Goal: Task Accomplishment & Management: Manage account settings

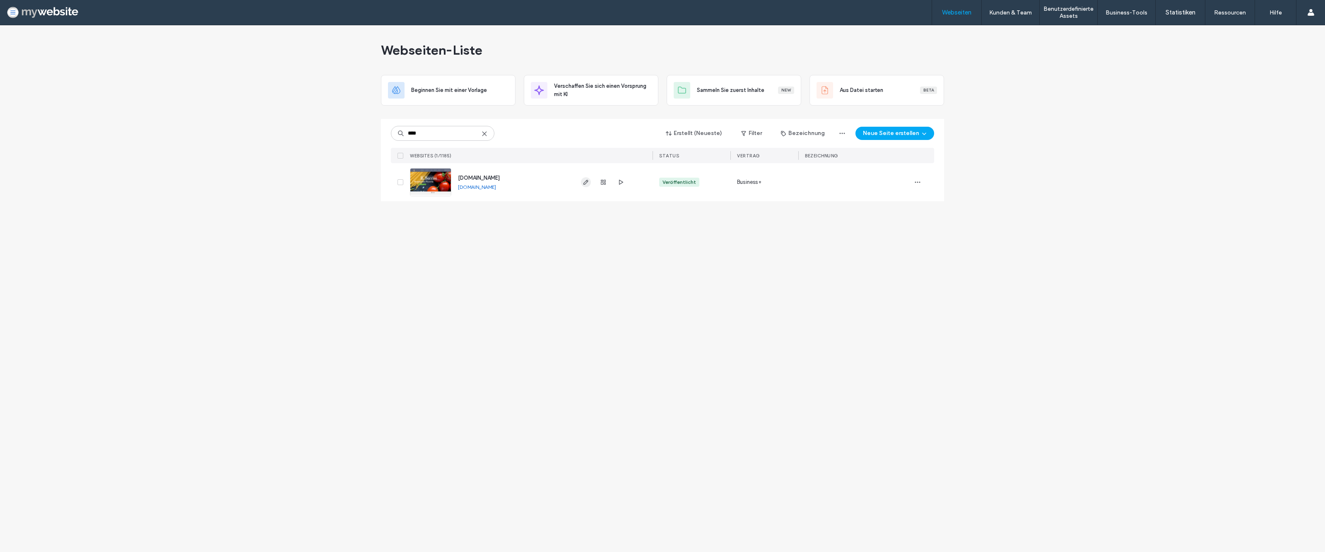
type input "****"
click at [588, 187] on span "button" at bounding box center [586, 182] width 10 height 10
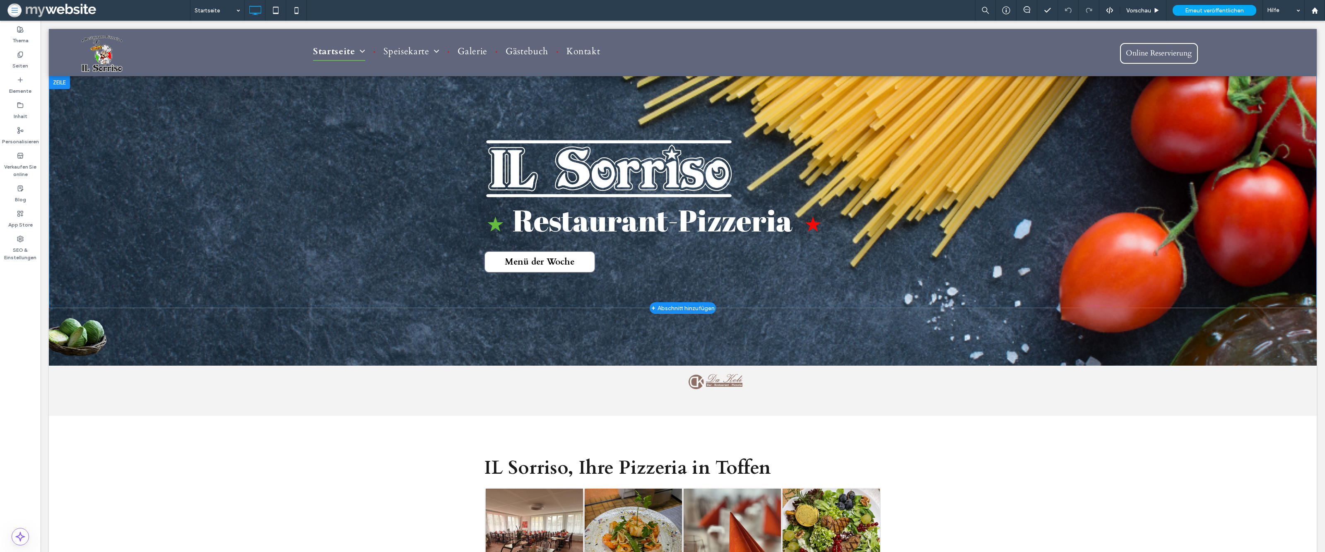
click at [520, 263] on span "Menü der Woche" at bounding box center [540, 262] width 76 height 20
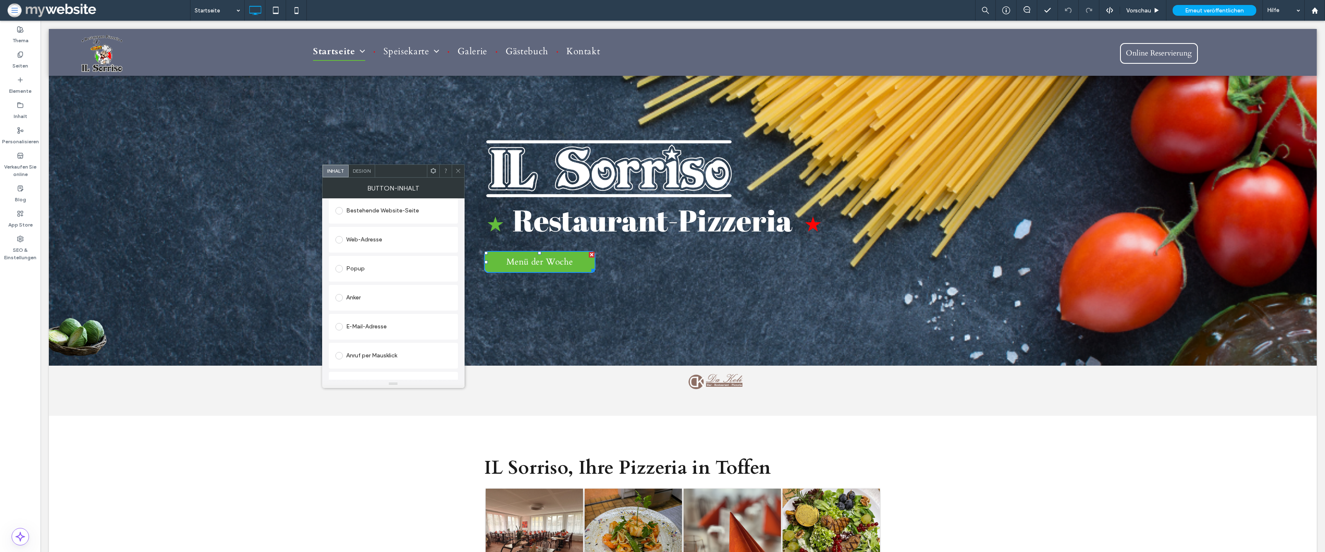
scroll to position [132, 0]
click at [356, 371] on div "Datei ändern" at bounding box center [350, 372] width 30 height 6
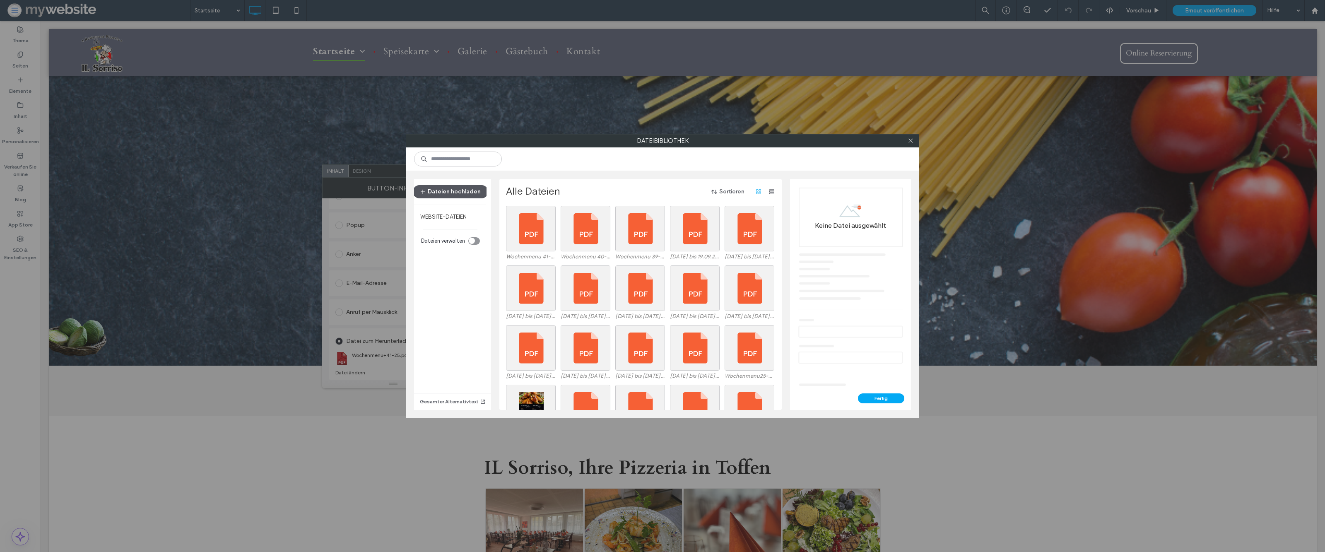
click at [438, 192] on button "Dateien hochladen" at bounding box center [450, 191] width 75 height 13
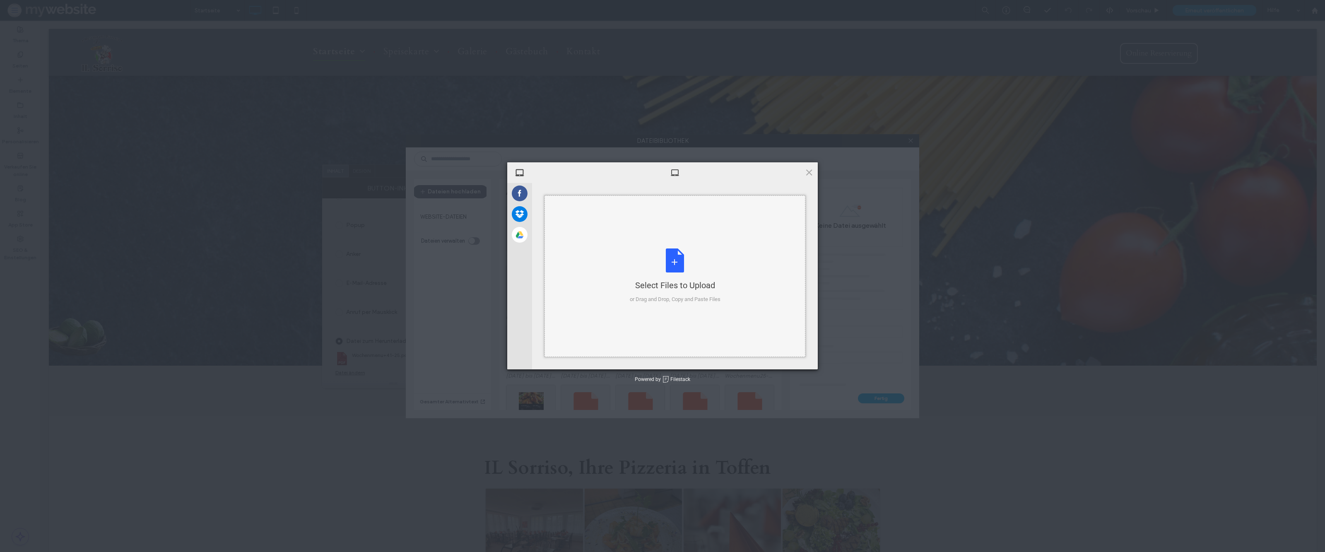
click at [703, 273] on div "Select Files to Upload or Drag and Drop, Copy and Paste Files" at bounding box center [675, 275] width 91 height 55
click at [796, 356] on span "Upload 1" at bounding box center [792, 358] width 16 height 6
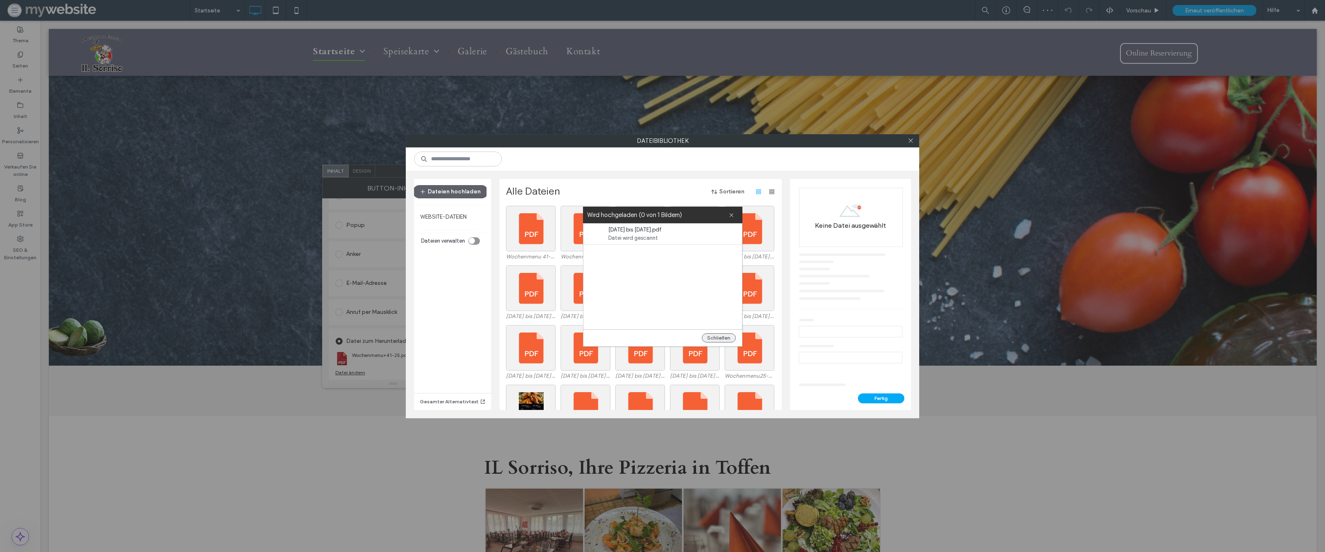
click at [727, 335] on button "Schließen" at bounding box center [719, 337] width 34 height 9
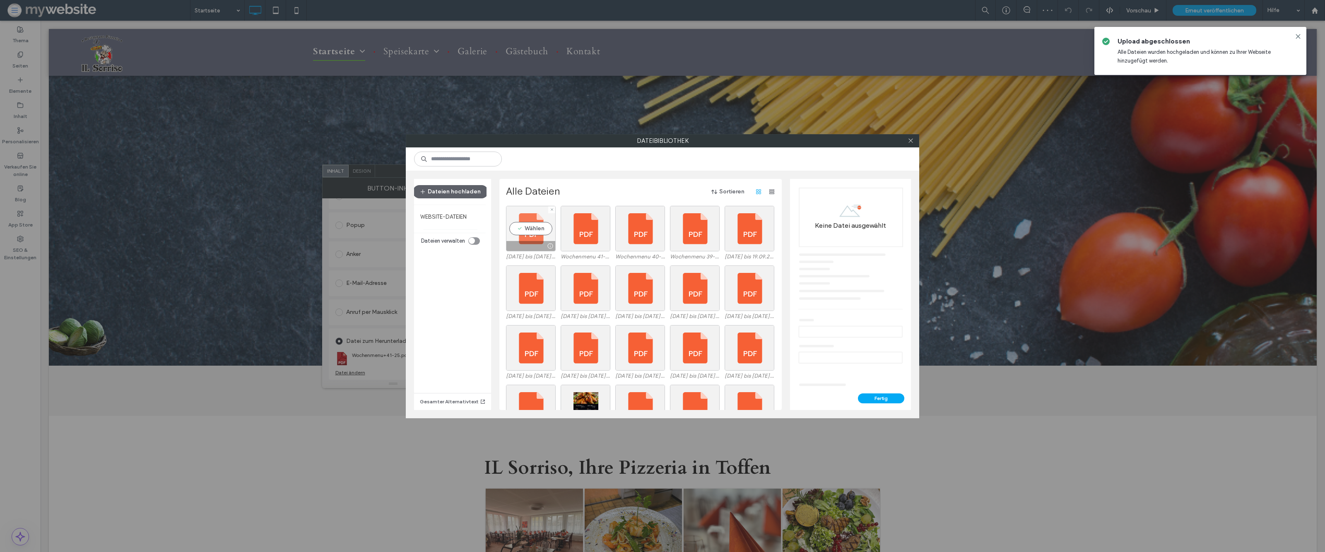
click at [540, 231] on div "Wählen" at bounding box center [531, 229] width 50 height 46
click at [884, 400] on button "Fertig" at bounding box center [881, 398] width 46 height 10
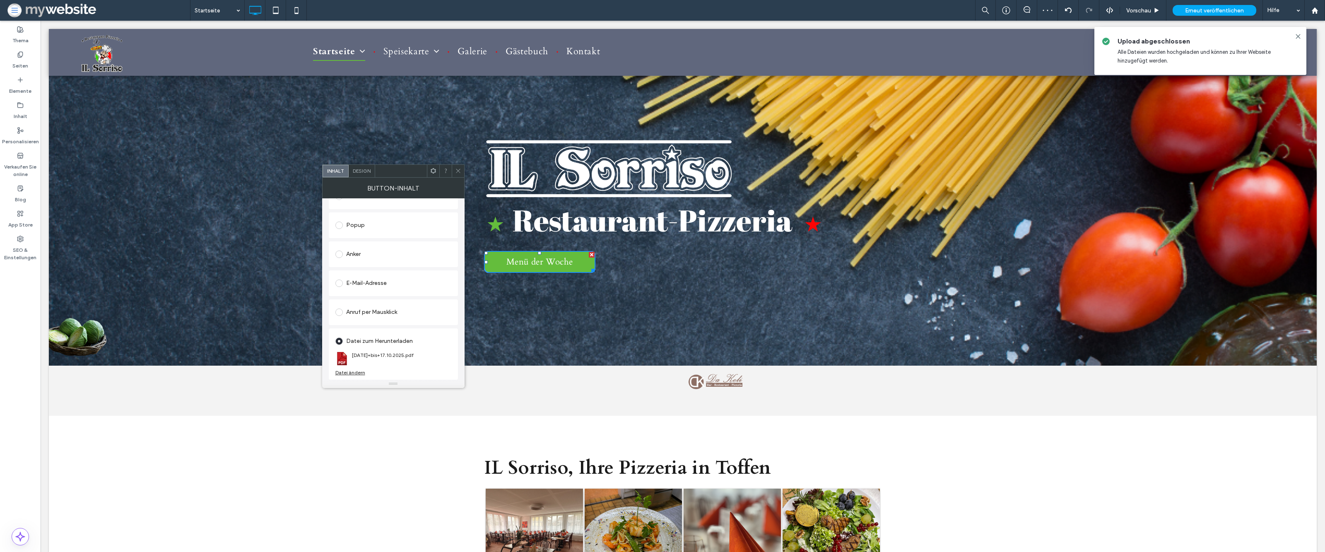
click at [457, 173] on icon at bounding box center [458, 171] width 6 height 6
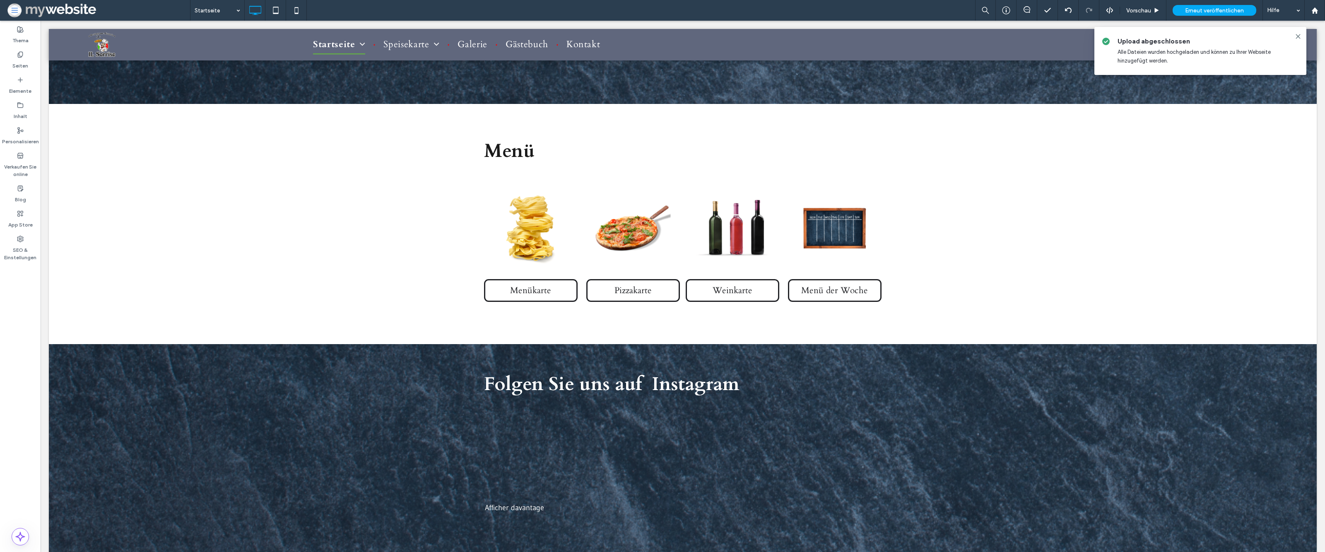
scroll to position [866, 0]
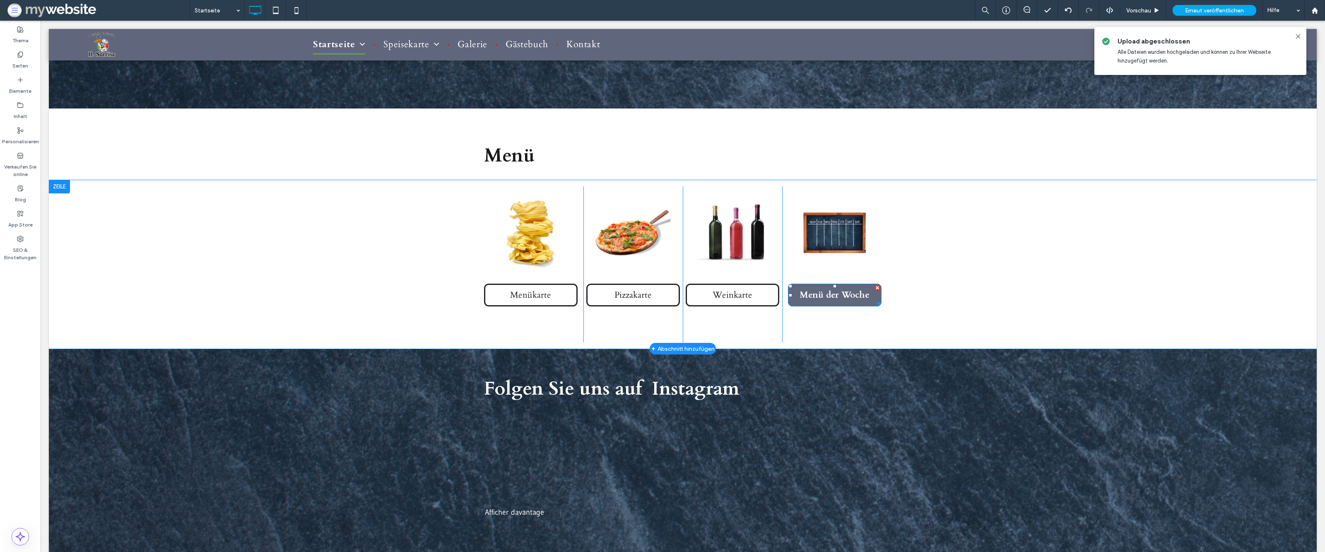
click at [828, 295] on span "Menü der Woche" at bounding box center [834, 295] width 76 height 20
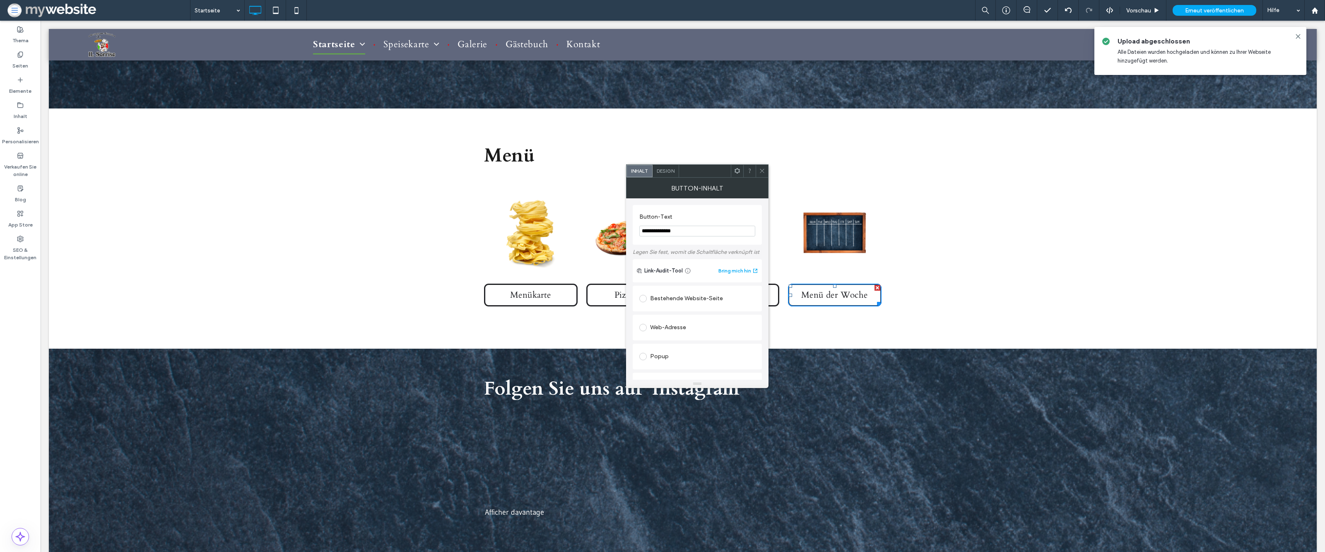
scroll to position [132, 0]
click at [658, 373] on div "Datei ändern" at bounding box center [654, 372] width 30 height 6
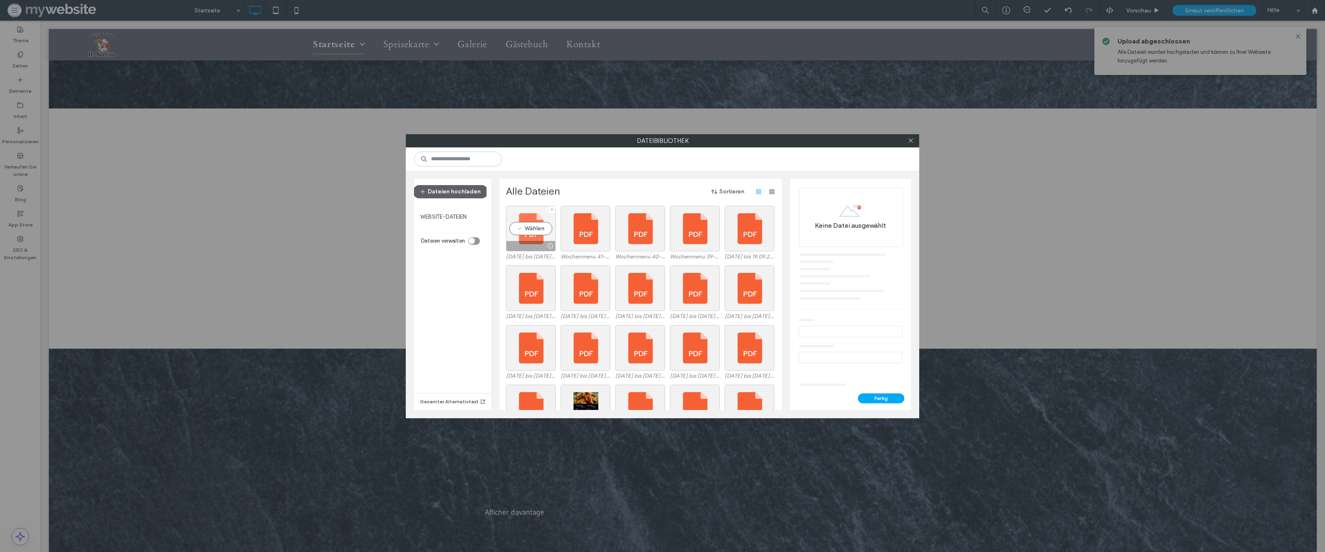
click at [534, 226] on div "Wählen" at bounding box center [531, 229] width 50 height 46
click at [872, 404] on div "Fertig" at bounding box center [850, 401] width 121 height 17
click at [873, 399] on button "Fertig" at bounding box center [881, 398] width 46 height 10
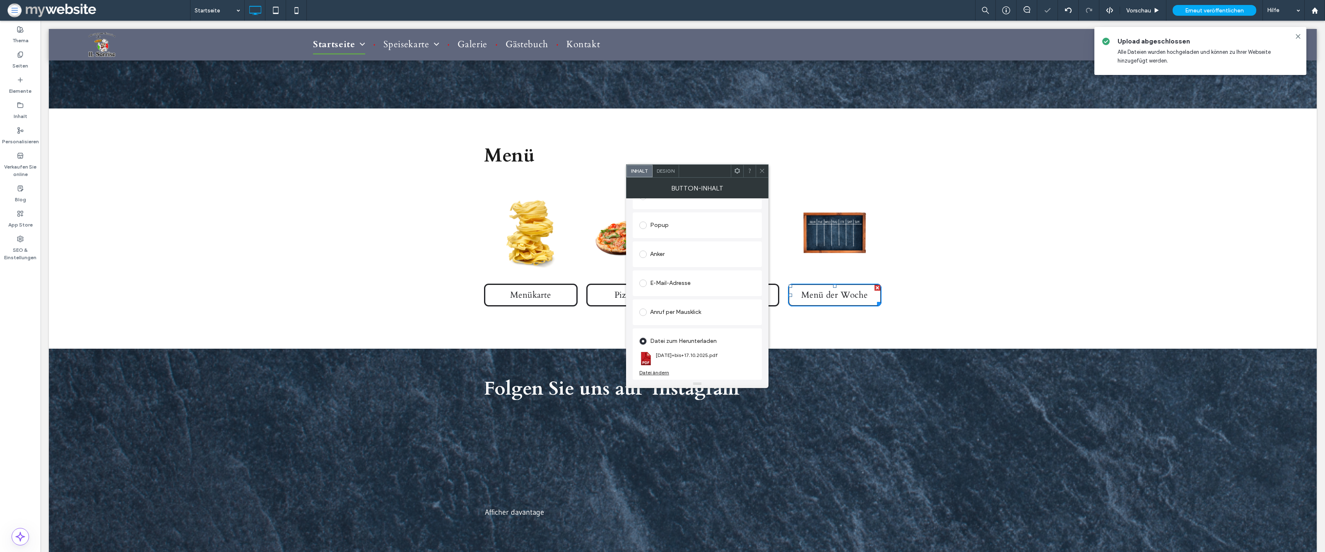
click at [923, 315] on div "Menükarte Click To Paste Pizzakarte Click To Paste Weinkarte Click To Paste Men…" at bounding box center [683, 264] width 1268 height 169
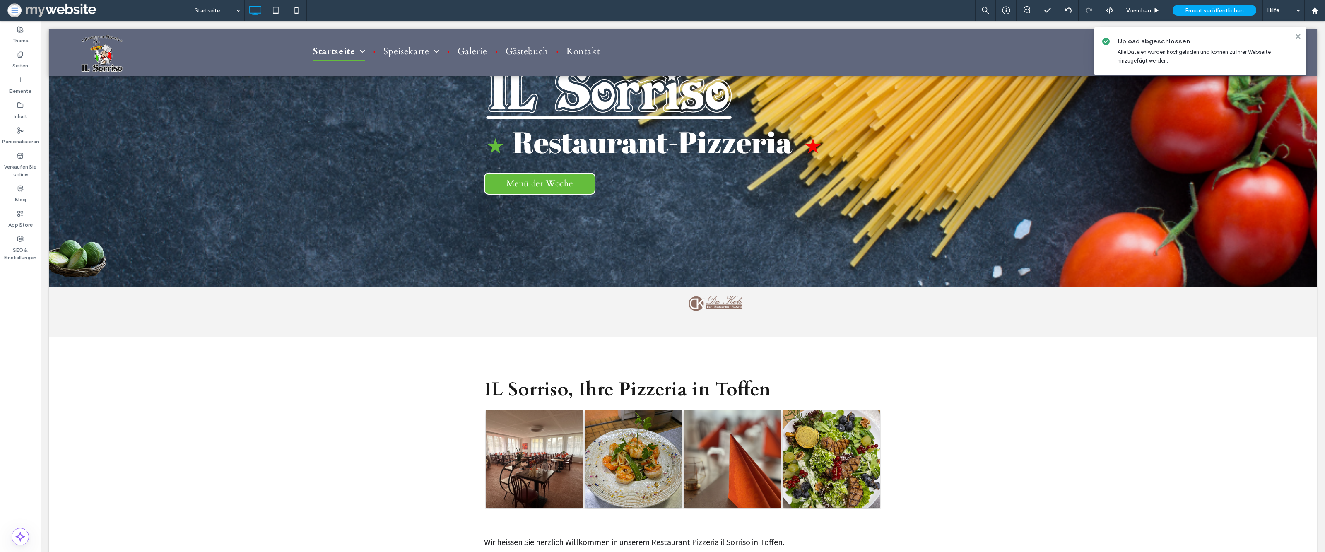
scroll to position [0, 0]
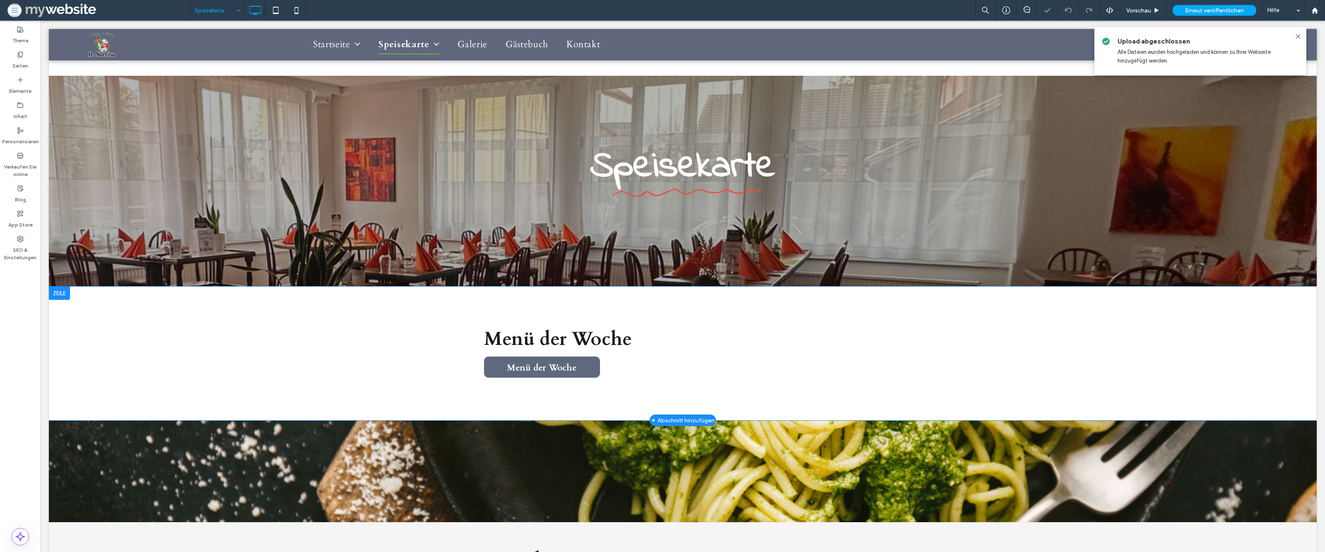
scroll to position [183, 0]
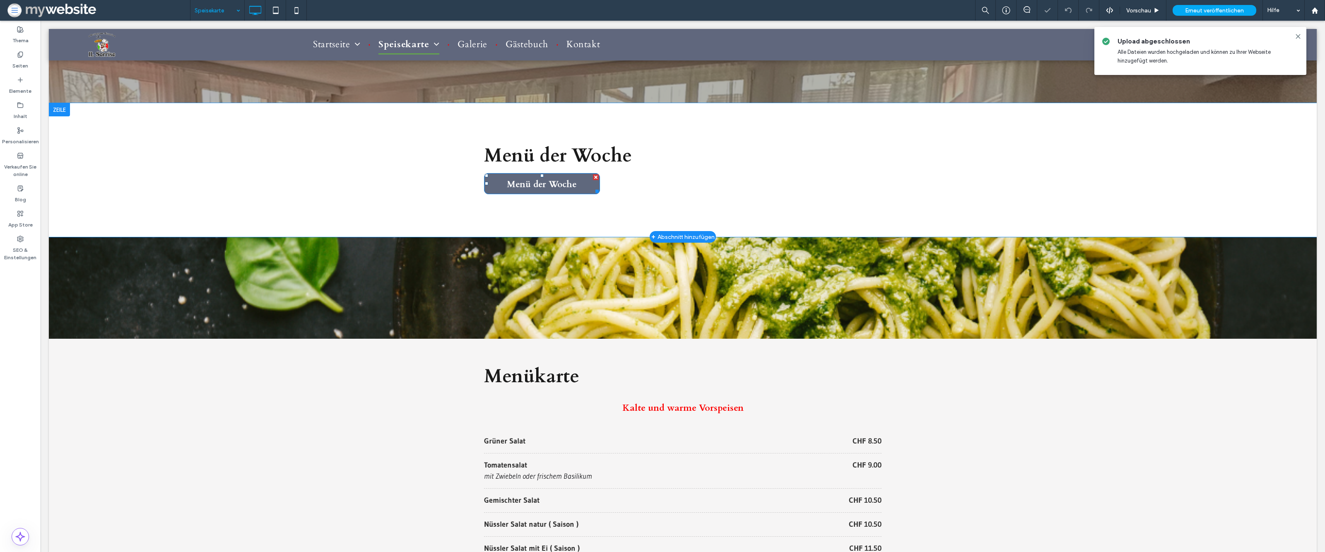
click at [556, 178] on span "Menü der Woche" at bounding box center [542, 184] width 76 height 20
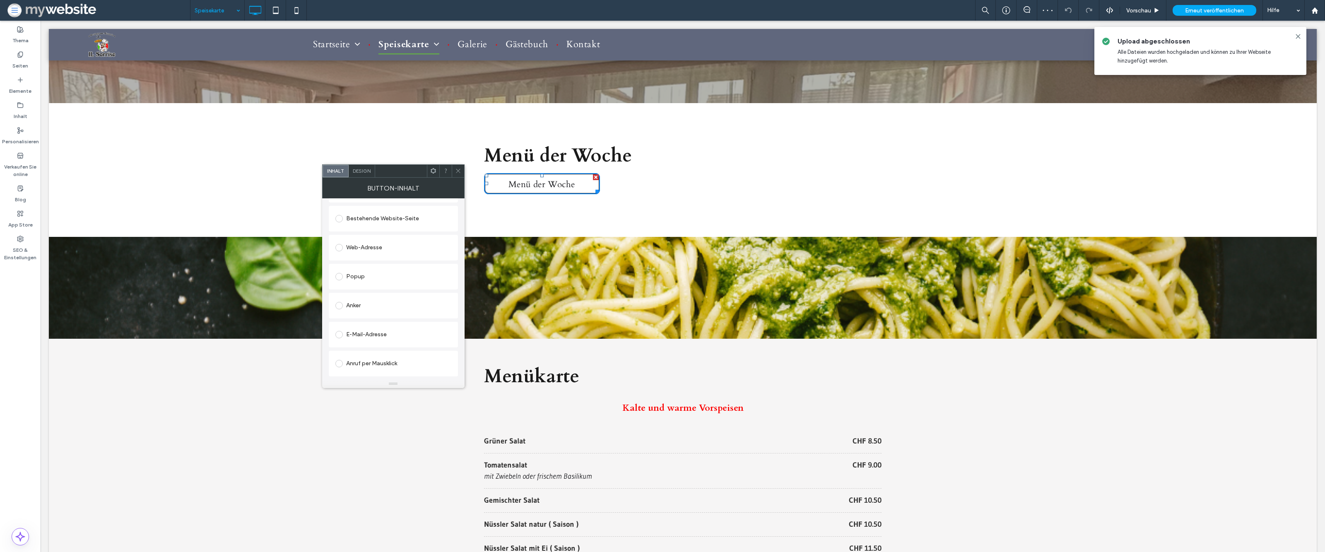
scroll to position [132, 0]
click at [349, 372] on div "Datei ändern" at bounding box center [350, 372] width 30 height 6
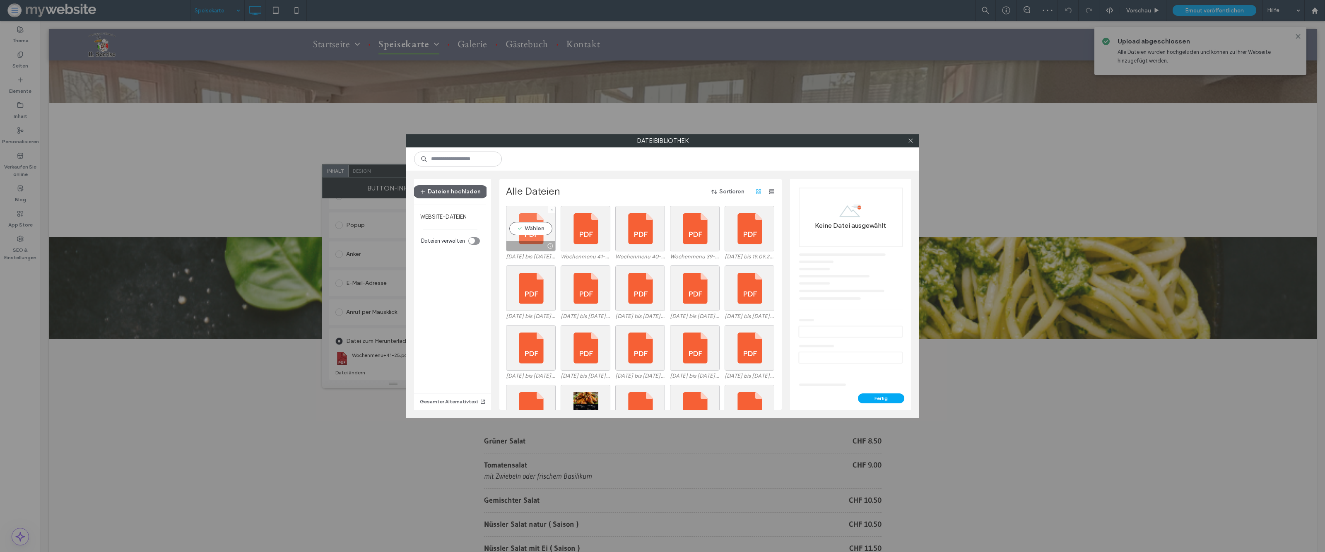
click at [530, 217] on div "Wählen" at bounding box center [531, 229] width 50 height 46
click at [878, 400] on button "Fertig" at bounding box center [881, 398] width 46 height 10
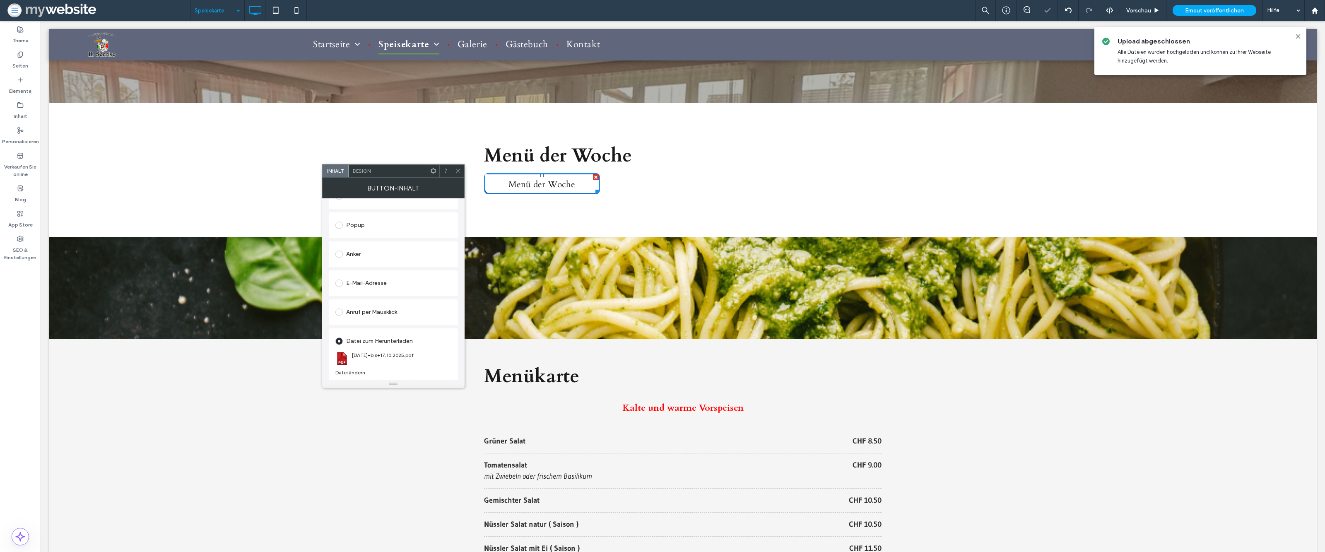
click at [462, 171] on div at bounding box center [458, 171] width 12 height 12
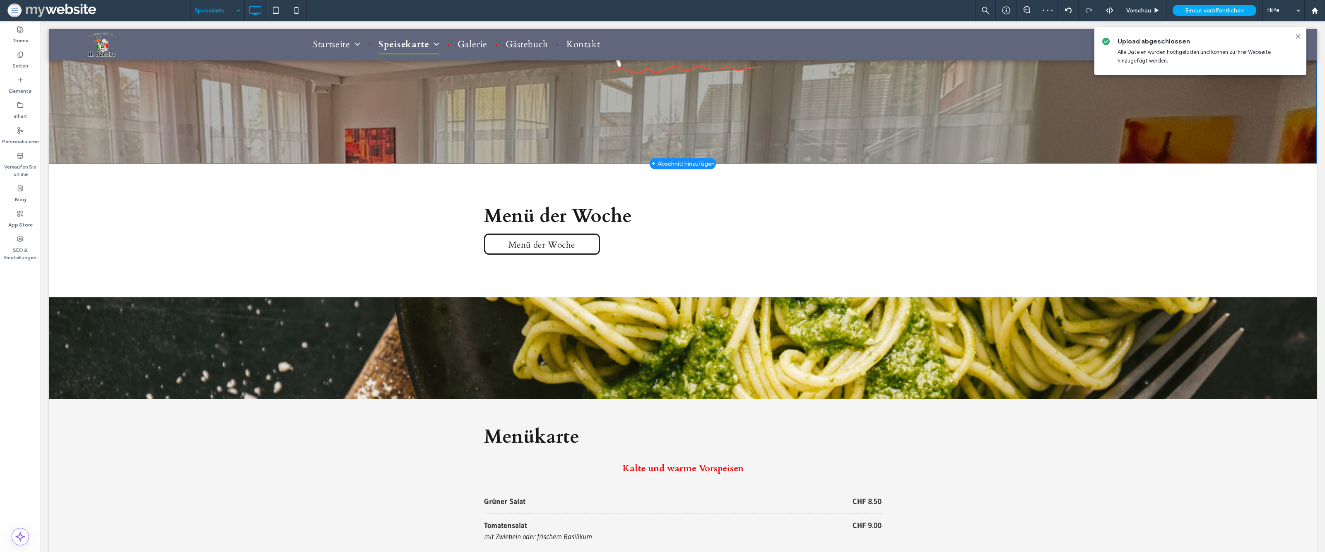
scroll to position [0, 0]
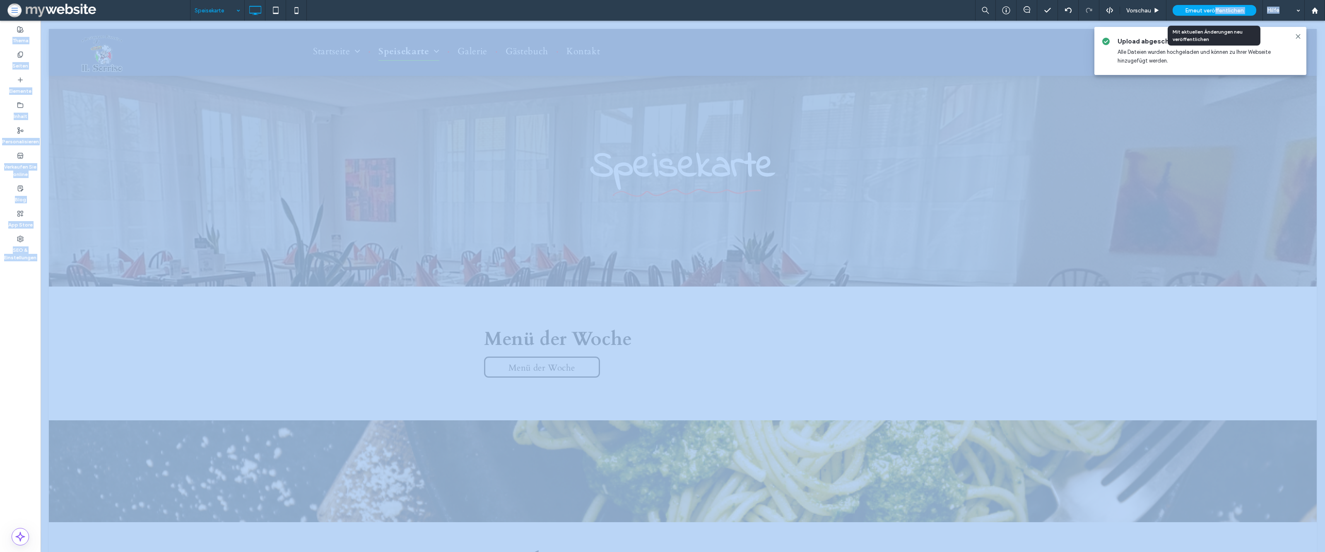
click at [1215, 7] on span "Erneut veröffentlichen" at bounding box center [1214, 10] width 59 height 7
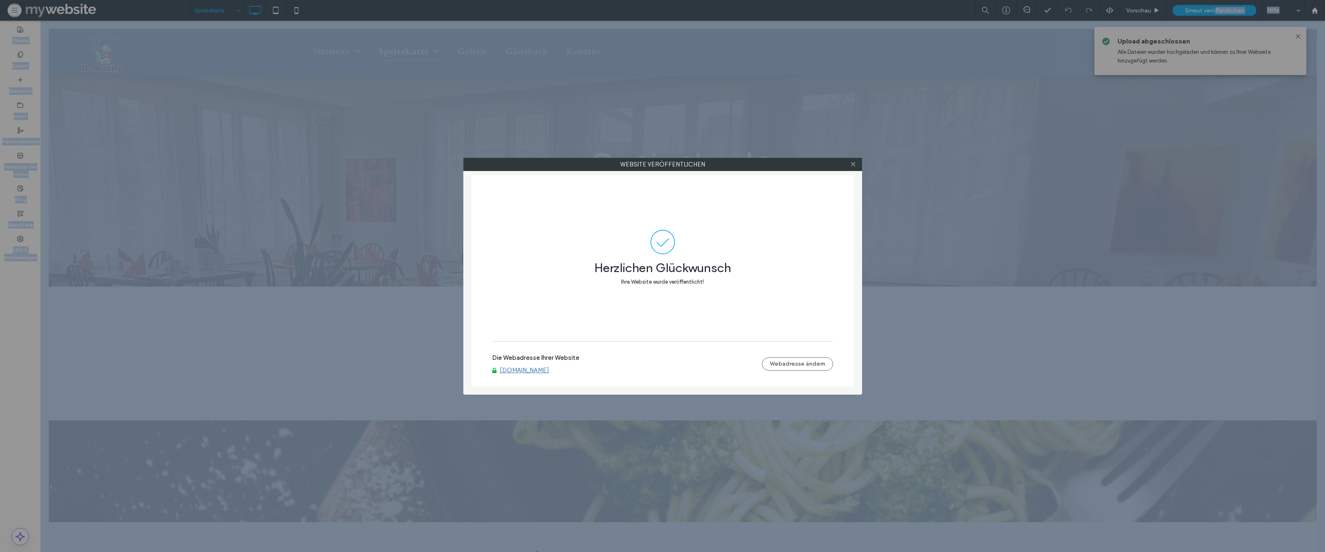
click at [519, 373] on link "www.ilsorriso.ch" at bounding box center [524, 369] width 49 height 7
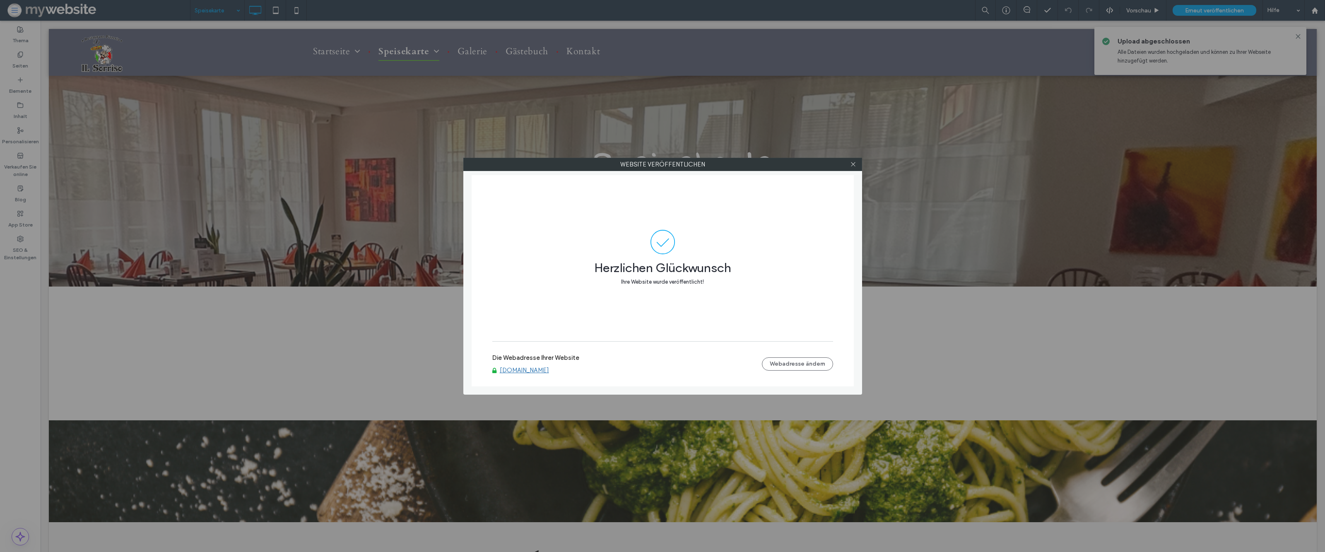
click at [849, 167] on div at bounding box center [853, 164] width 12 height 12
click at [1321, 7] on div "Website veröffentlichen Herzlichen Glückwunsch Ihre Website wurde veröffentlich…" at bounding box center [662, 276] width 1325 height 552
click at [852, 163] on icon at bounding box center [853, 164] width 6 height 6
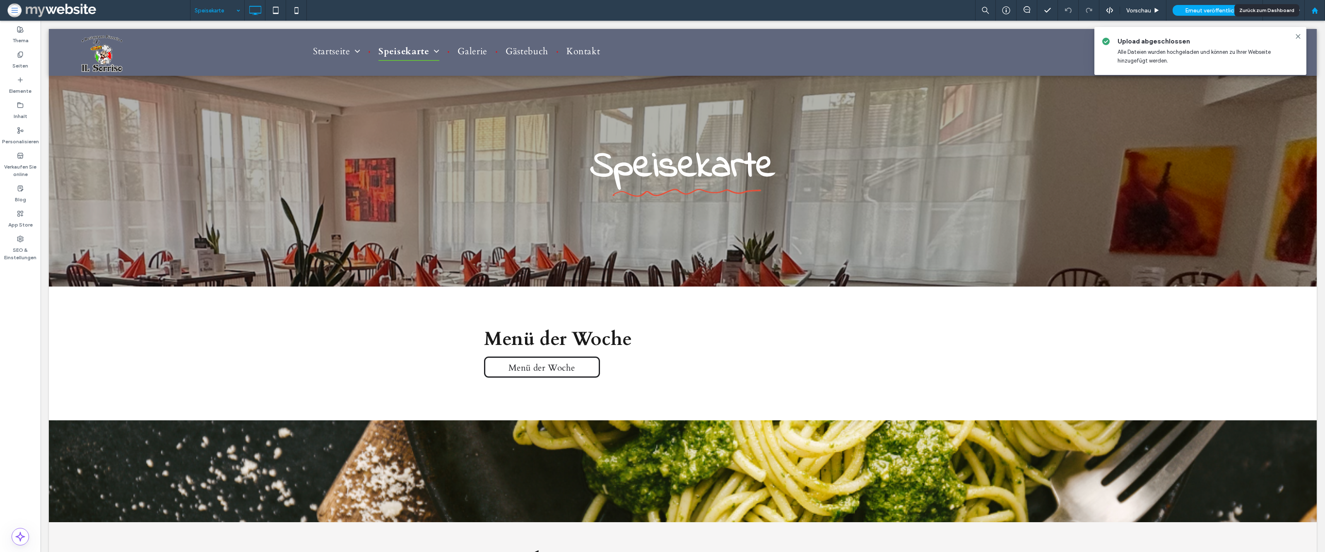
click at [1311, 14] on div at bounding box center [1314, 10] width 21 height 21
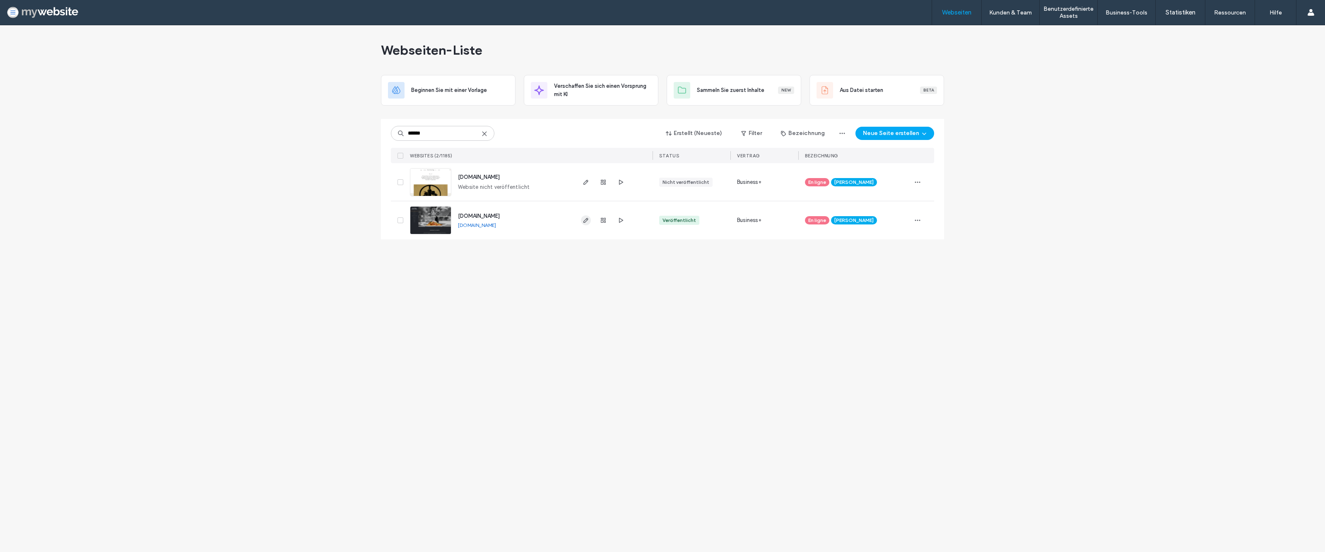
type input "******"
click at [587, 223] on icon "button" at bounding box center [585, 220] width 7 height 7
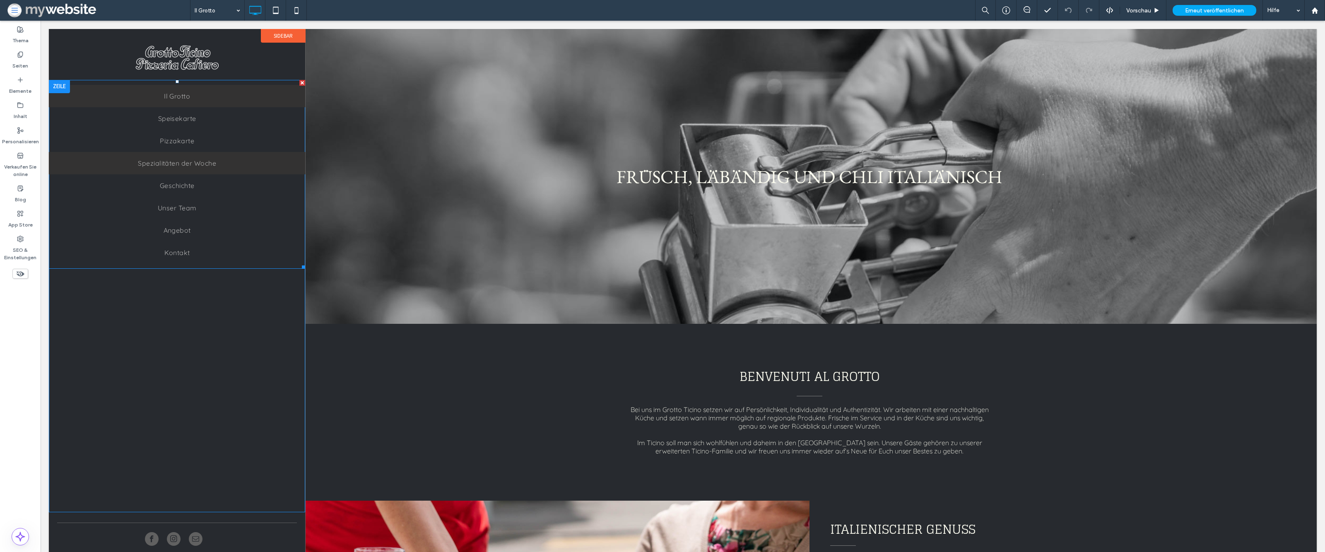
click at [190, 159] on span "Spezialitäten der Woche" at bounding box center [177, 163] width 78 height 8
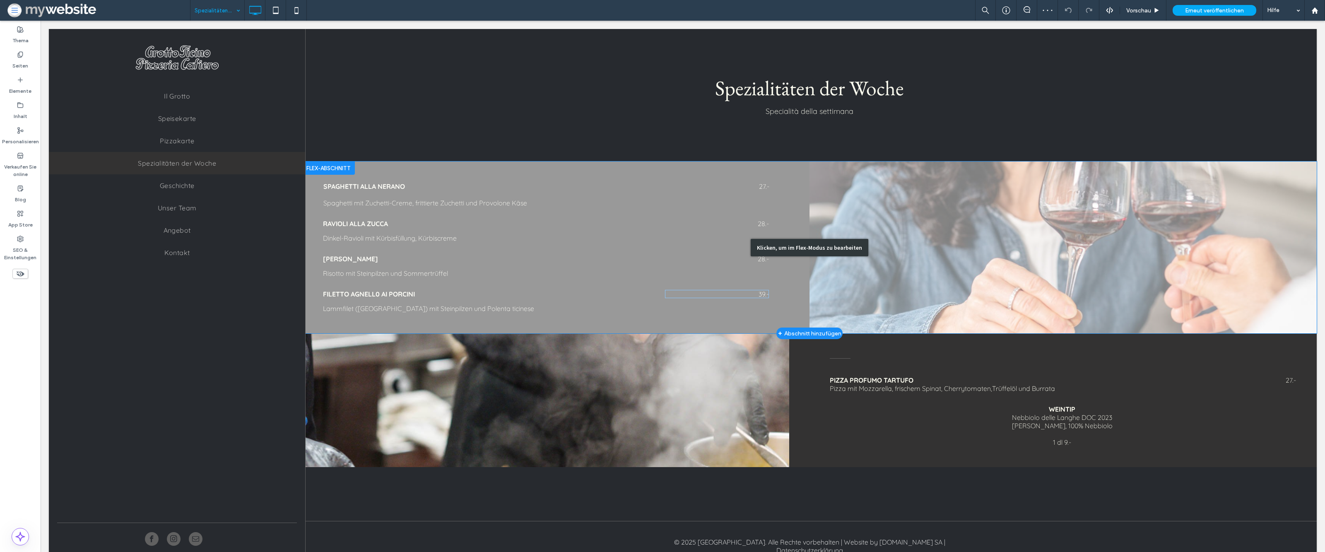
click at [755, 298] on div "Klicken, um im Flex-Modus zu bearbeiten" at bounding box center [809, 247] width 1014 height 172
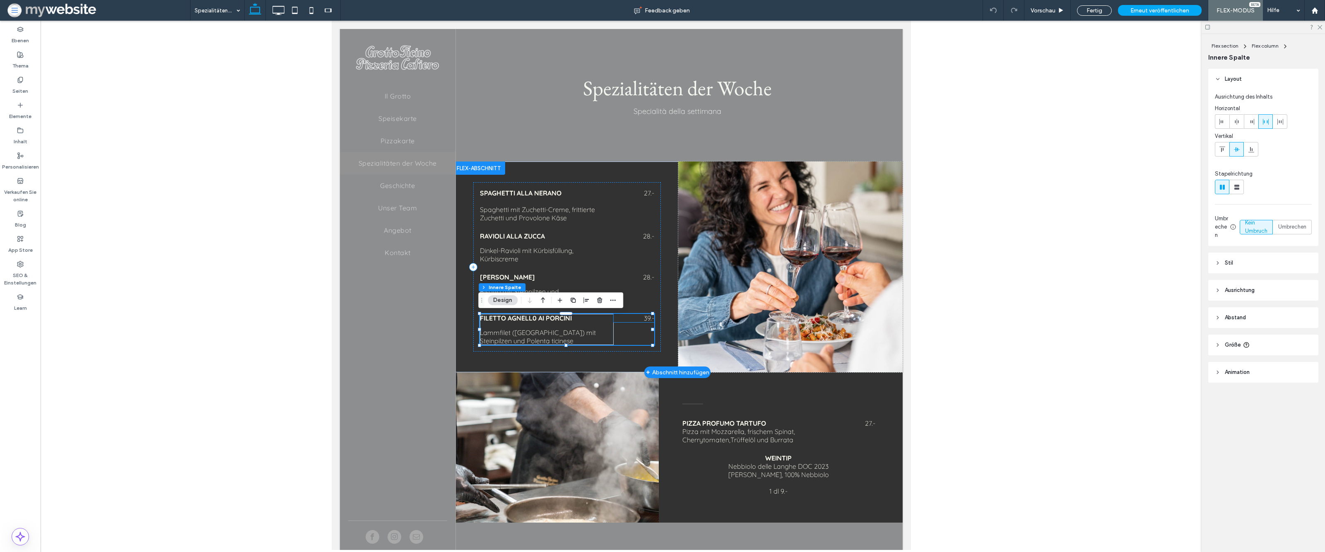
click at [645, 317] on span "39.-" at bounding box center [648, 318] width 10 height 8
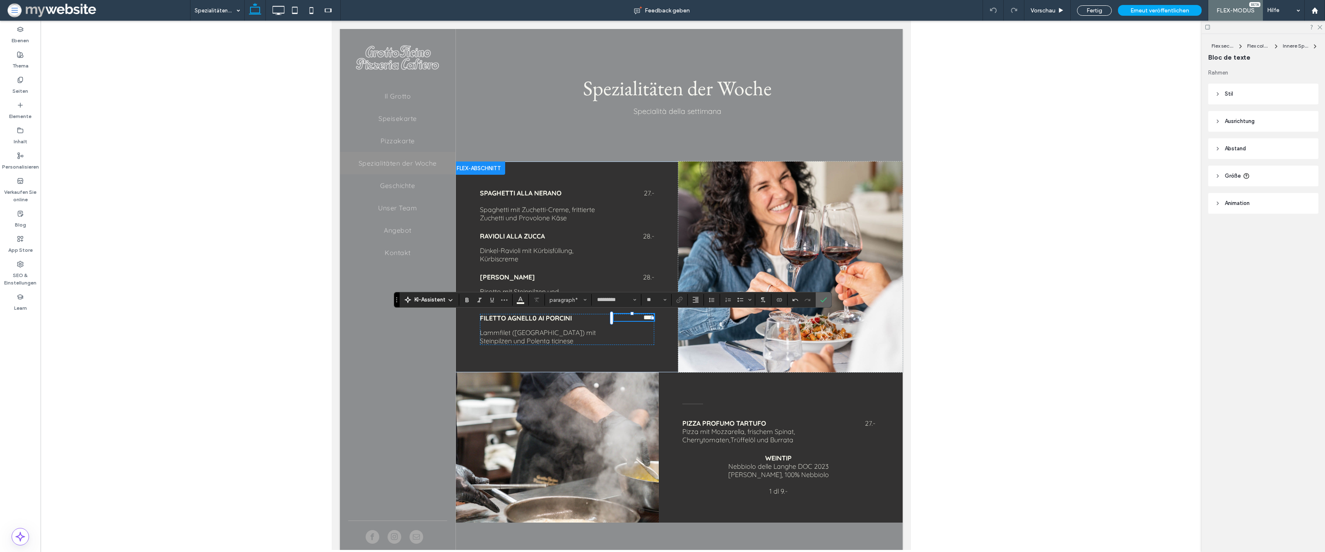
click at [829, 301] on label "Bestätigen" at bounding box center [823, 299] width 12 height 15
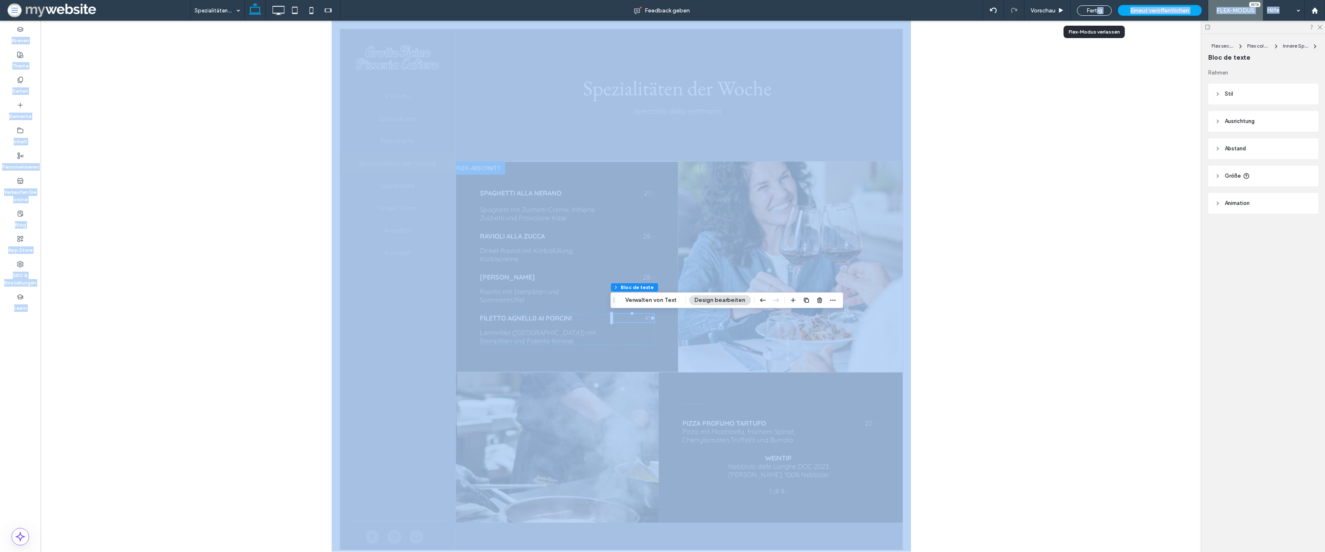
drag, startPoint x: 1096, startPoint y: 11, endPoint x: 1096, endPoint y: 512, distance: 500.5
click at [1096, 11] on div "Fertig" at bounding box center [1094, 10] width 35 height 10
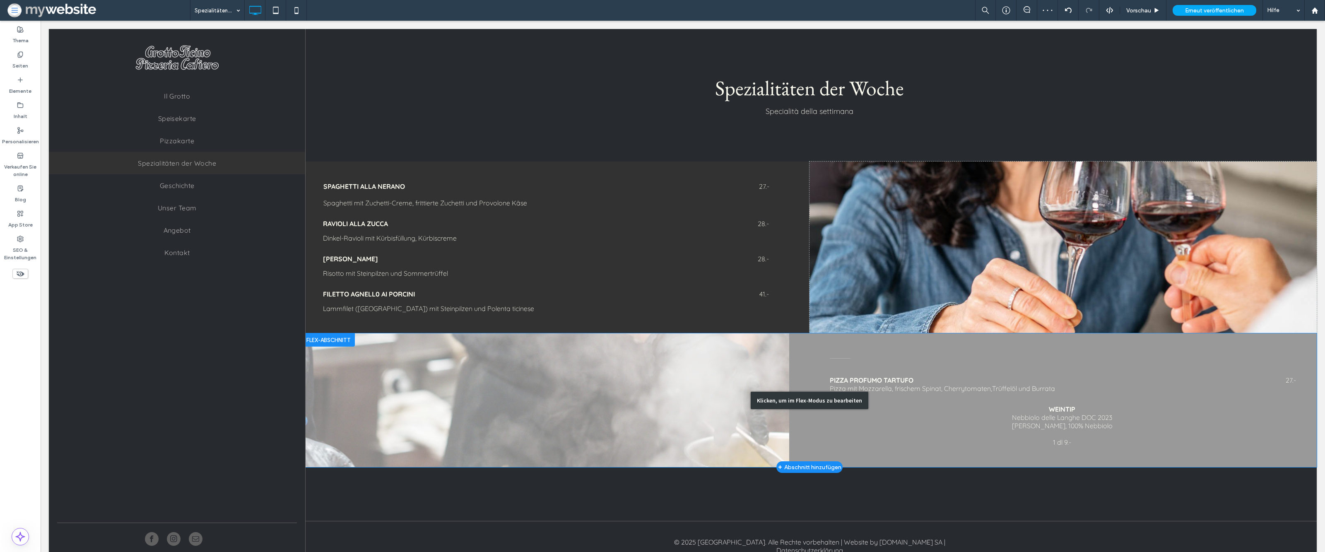
click at [881, 390] on div "Klicken, um im Flex-Modus zu bearbeiten" at bounding box center [809, 400] width 1014 height 134
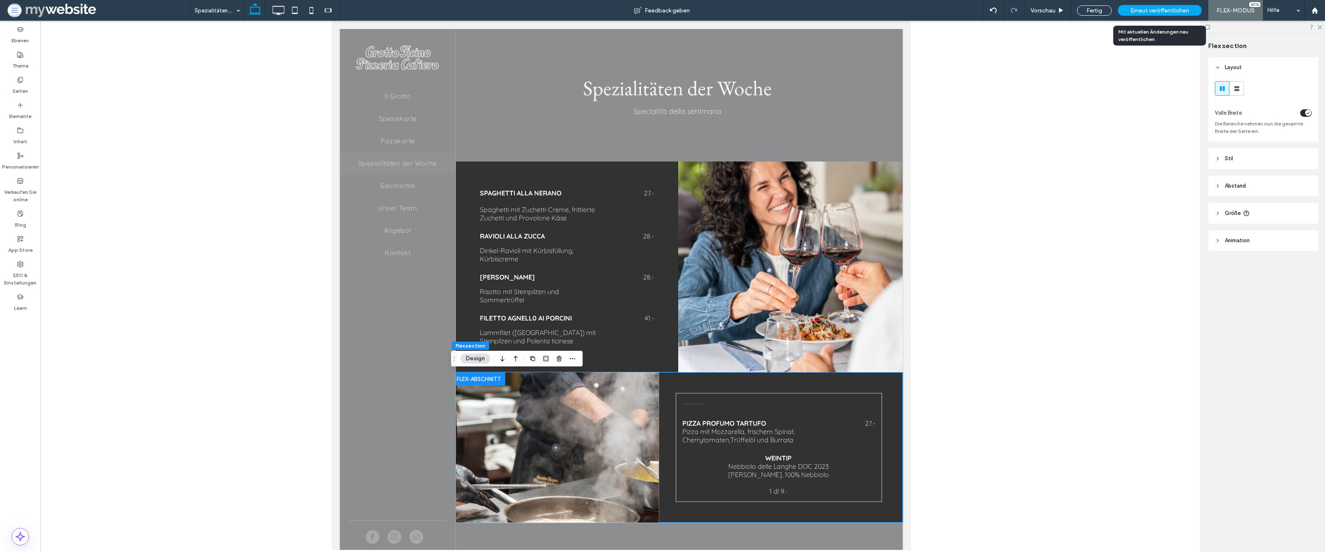
click at [1157, 7] on span "Erneut veröffentlichen" at bounding box center [1159, 10] width 59 height 7
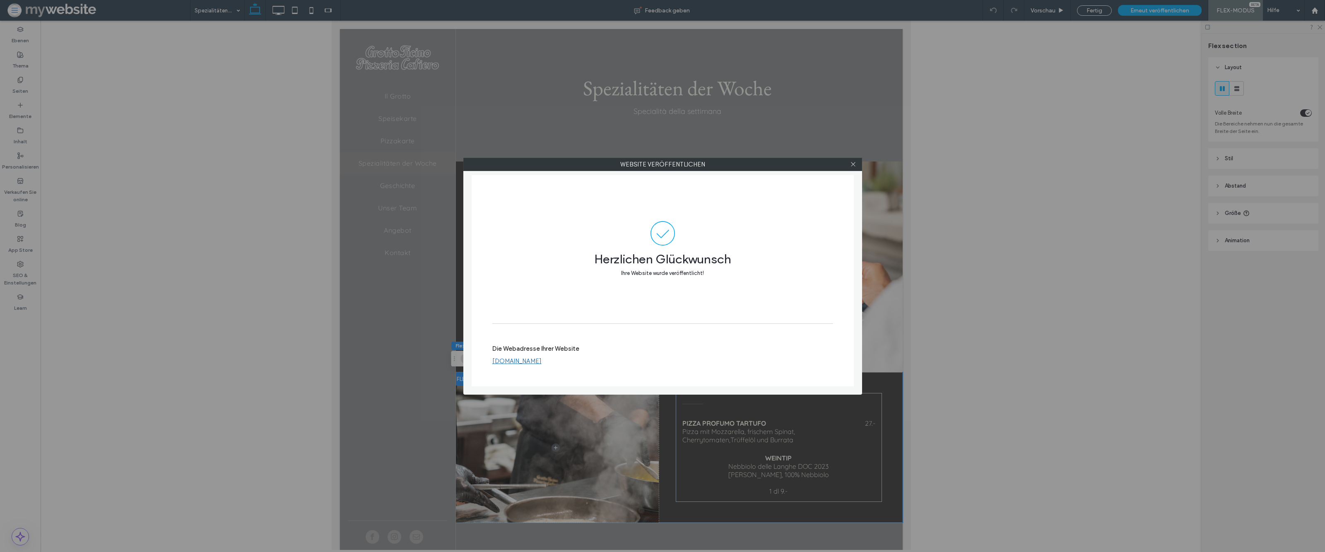
click at [540, 357] on label "Die Webadresse Ihrer Website" at bounding box center [535, 351] width 87 height 12
click at [542, 368] on link "www.grotto-ticino.ch" at bounding box center [524, 369] width 49 height 7
click at [857, 165] on div at bounding box center [853, 164] width 12 height 12
click at [854, 164] on icon at bounding box center [853, 164] width 6 height 6
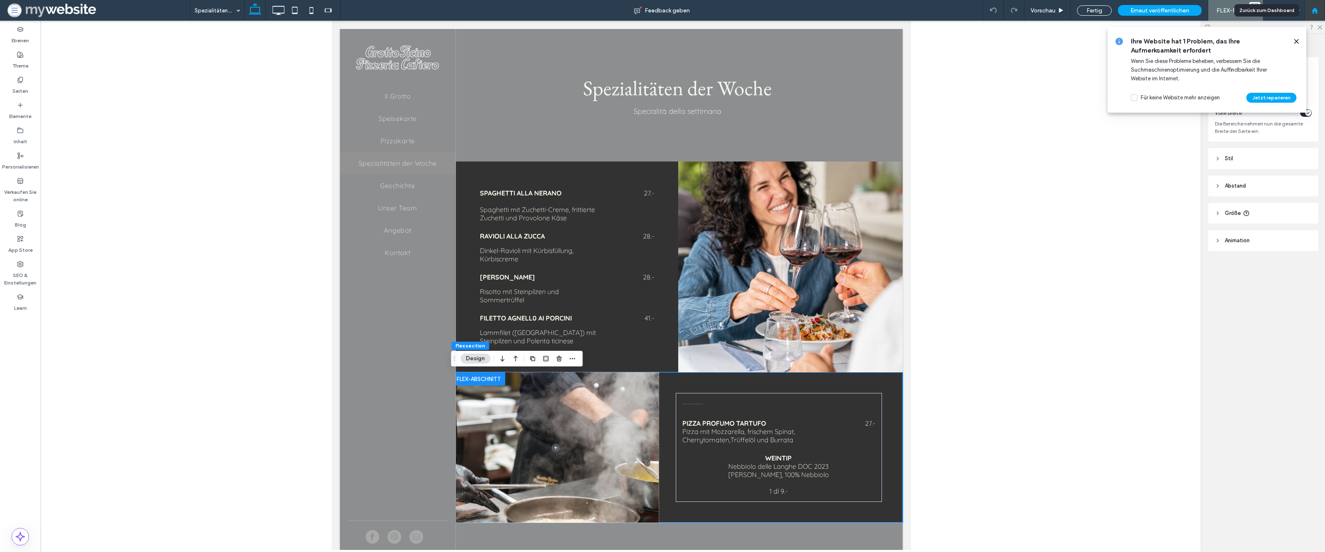
click at [1312, 13] on icon at bounding box center [1314, 10] width 7 height 7
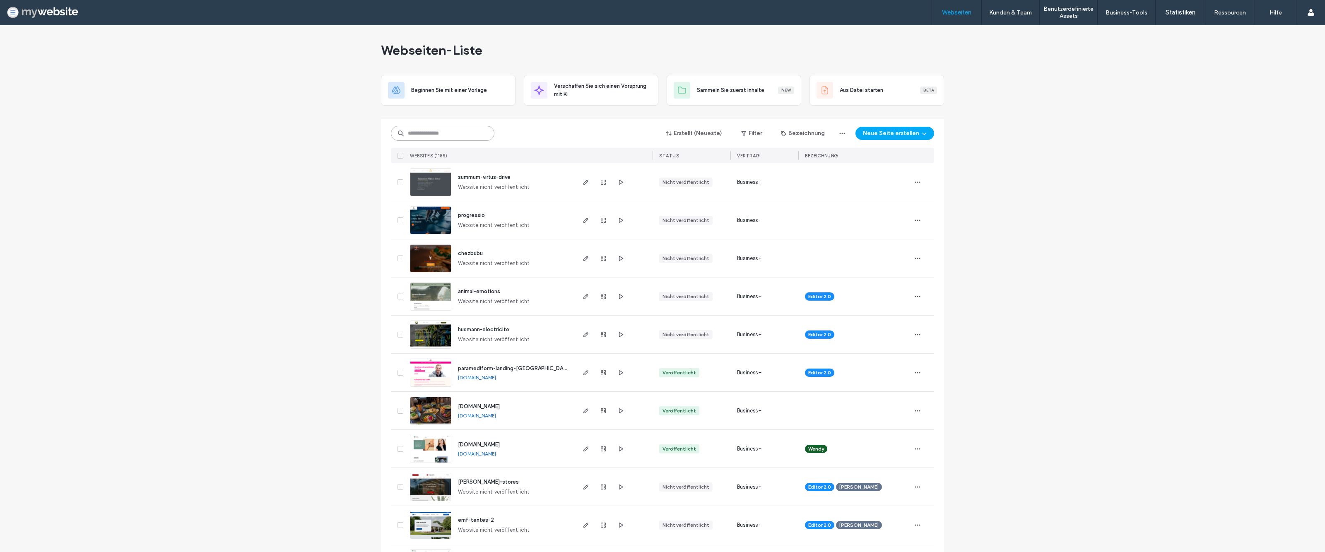
click at [438, 132] on input at bounding box center [442, 133] width 103 height 15
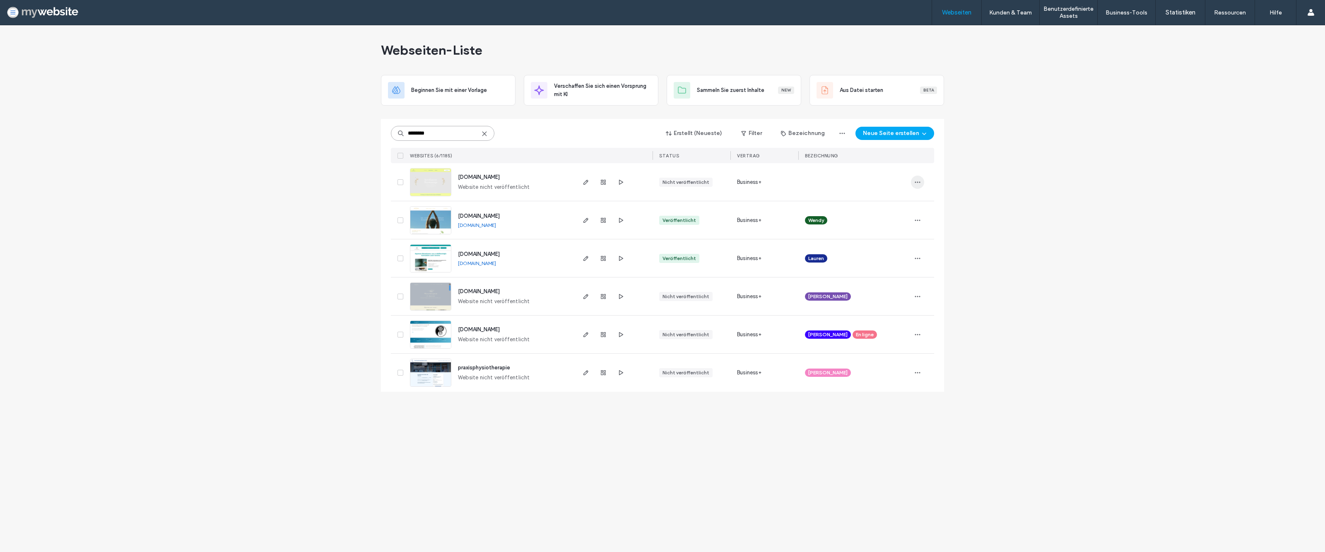
type input "********"
click at [916, 183] on icon "button" at bounding box center [917, 182] width 7 height 7
click at [1032, 148] on div "Webseiten-Liste Beginnen Sie mit einer Vorlage Verschaffen Sie sich einen Vorsp…" at bounding box center [662, 288] width 1325 height 527
click at [1011, 38] on link "Kundenmanagement" at bounding box center [1028, 33] width 80 height 17
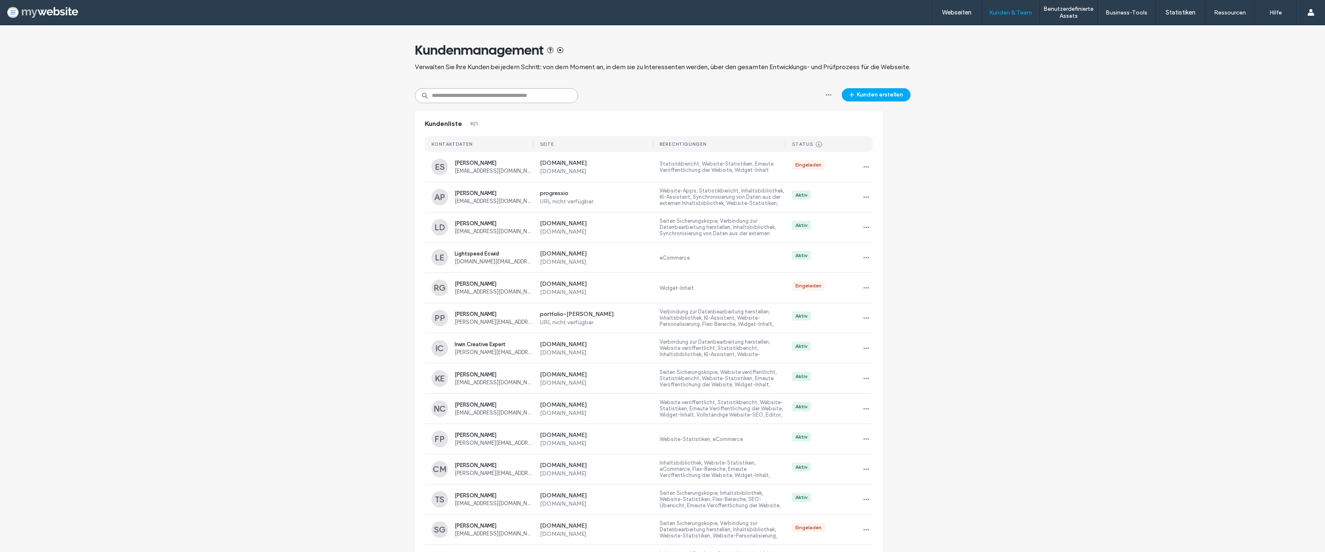
click at [474, 98] on input at bounding box center [496, 95] width 163 height 15
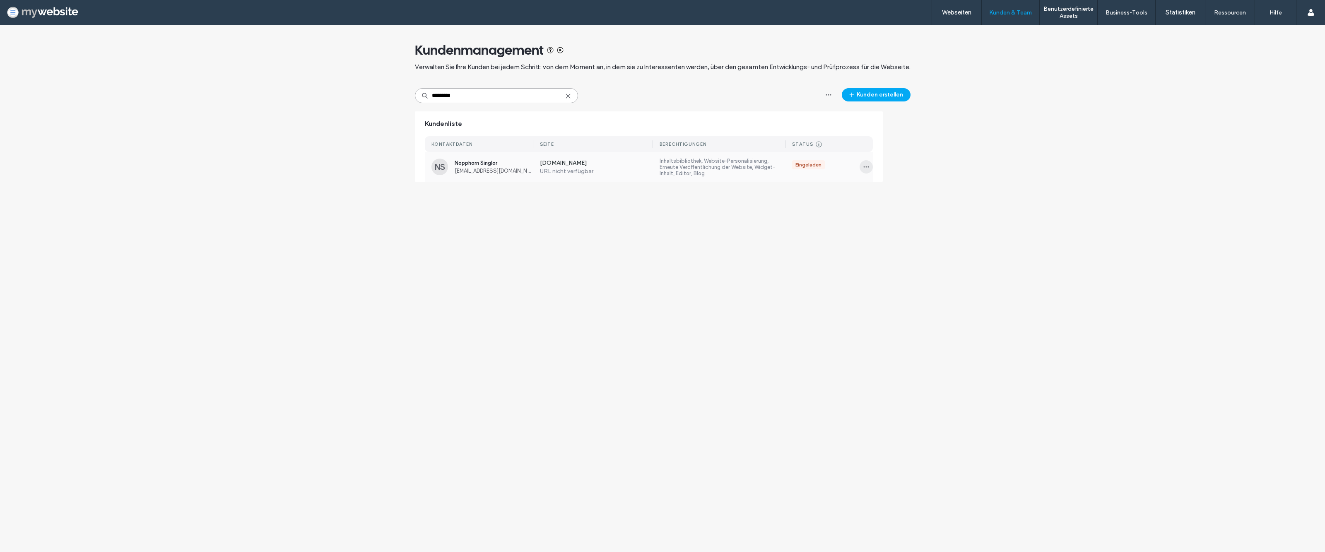
type input "*********"
click at [863, 167] on icon "button" at bounding box center [866, 167] width 7 height 7
click at [869, 199] on div "Zugang verwalten" at bounding box center [899, 204] width 94 height 16
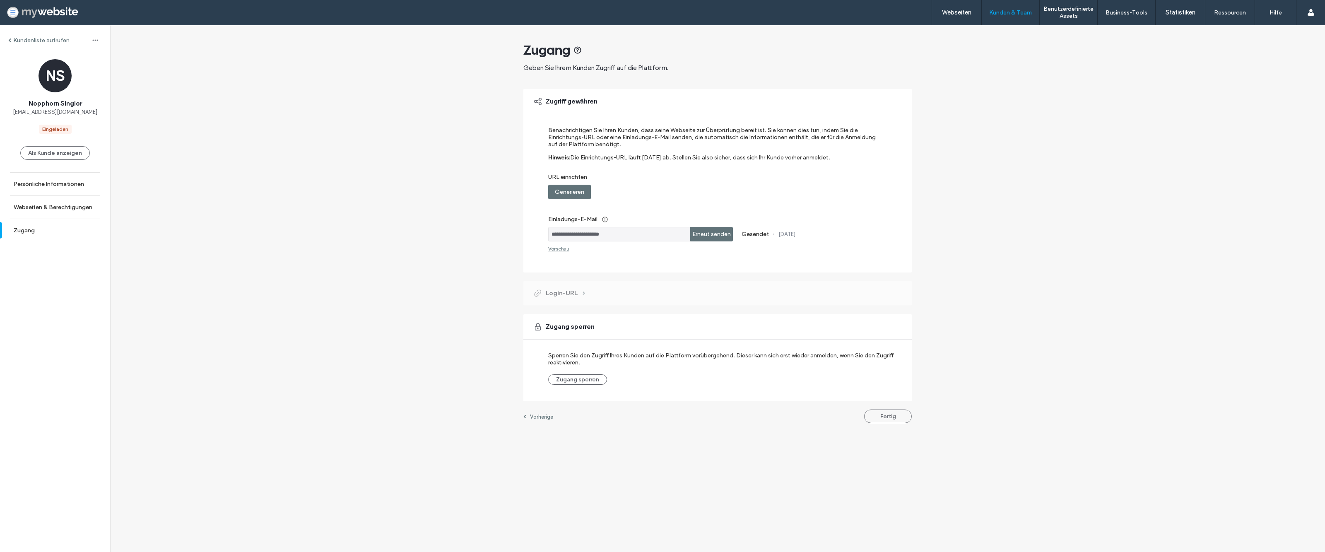
click at [568, 247] on div "Vorschau" at bounding box center [558, 248] width 21 height 6
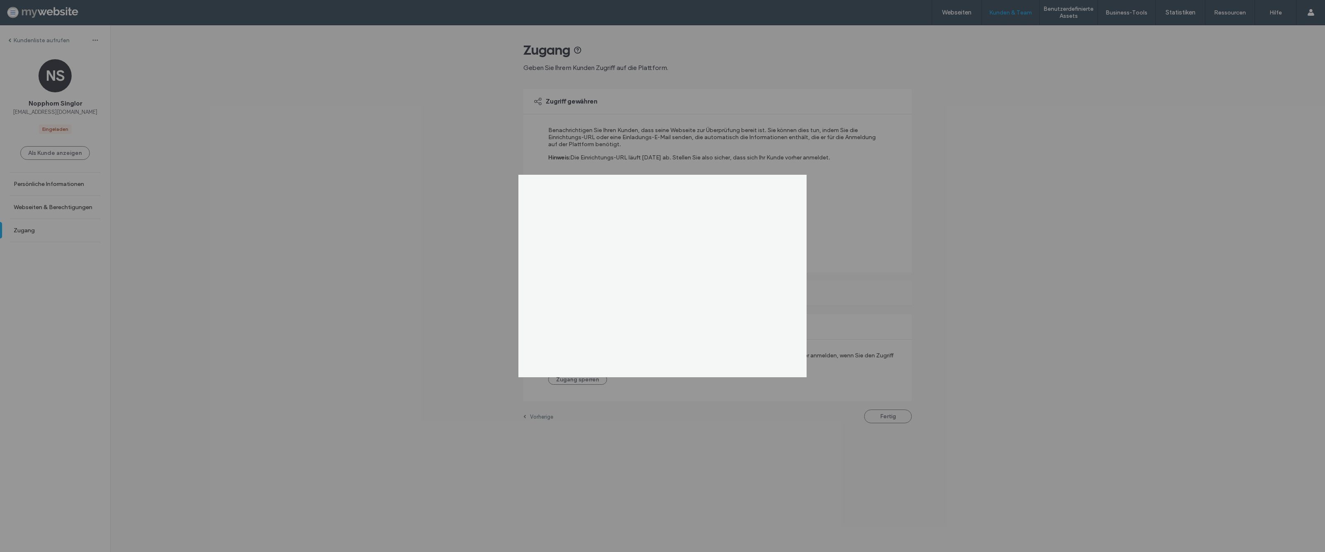
click at [478, 225] on div at bounding box center [662, 276] width 1325 height 552
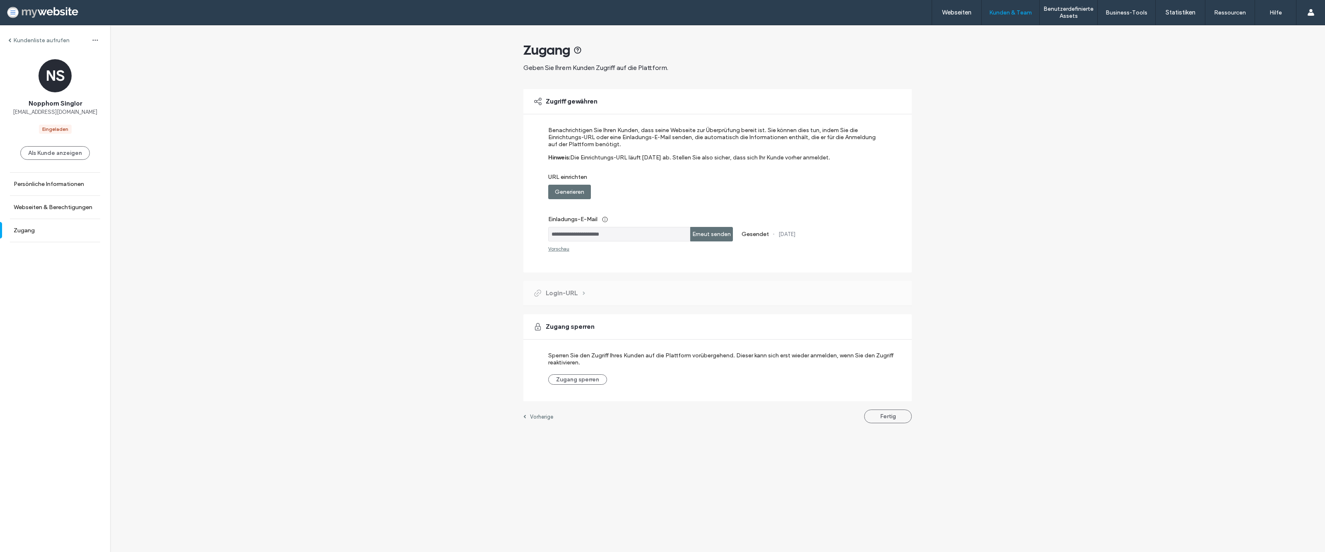
click at [606, 235] on input "**********" at bounding box center [619, 234] width 142 height 14
click at [605, 234] on input "**********" at bounding box center [619, 234] width 142 height 14
click at [501, 222] on div "**********" at bounding box center [717, 228] width 1215 height 406
click at [667, 255] on div "**********" at bounding box center [717, 180] width 388 height 183
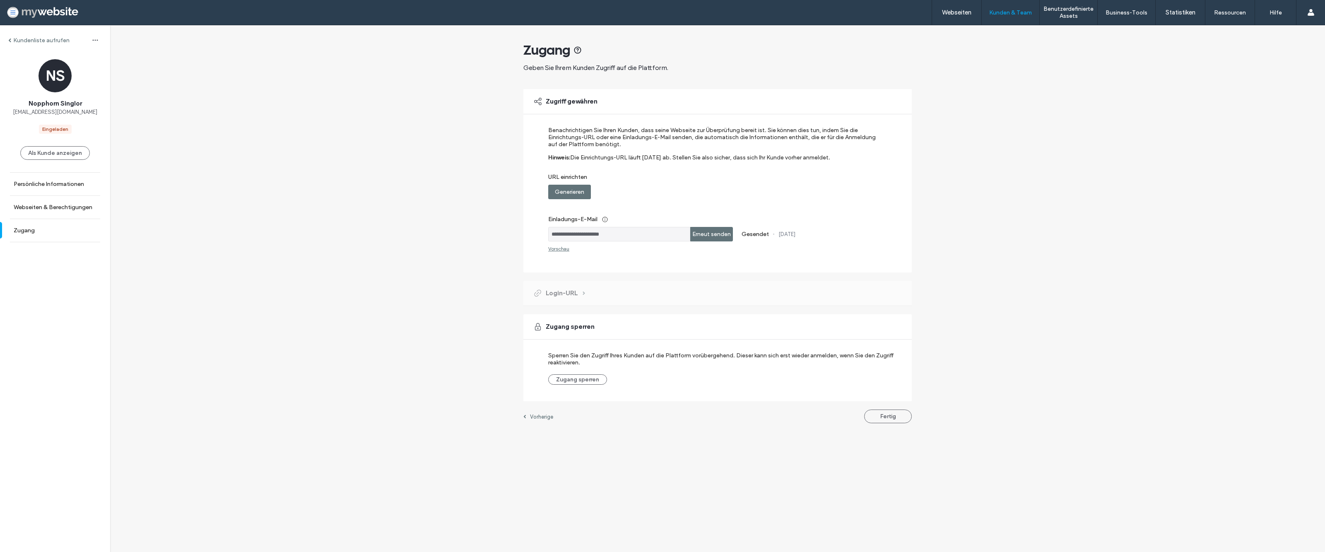
click at [703, 232] on label "Erneut senden" at bounding box center [711, 233] width 38 height 15
